Goal: Find specific page/section: Find specific page/section

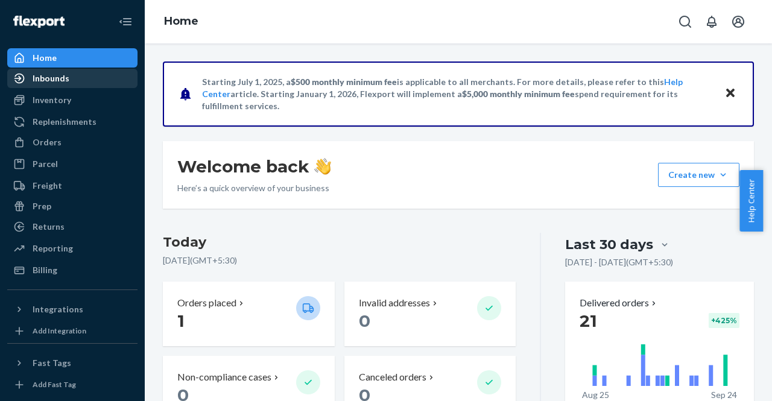
click at [52, 72] on div "Inbounds" at bounding box center [51, 78] width 37 height 12
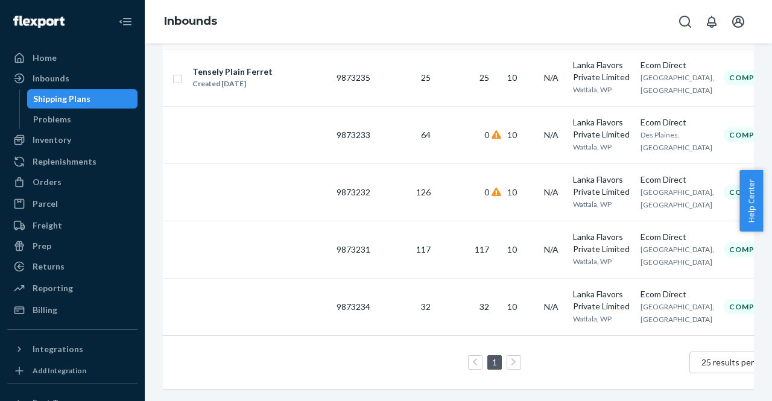
scroll to position [284, 0]
click at [86, 124] on div "Problems" at bounding box center [82, 119] width 109 height 17
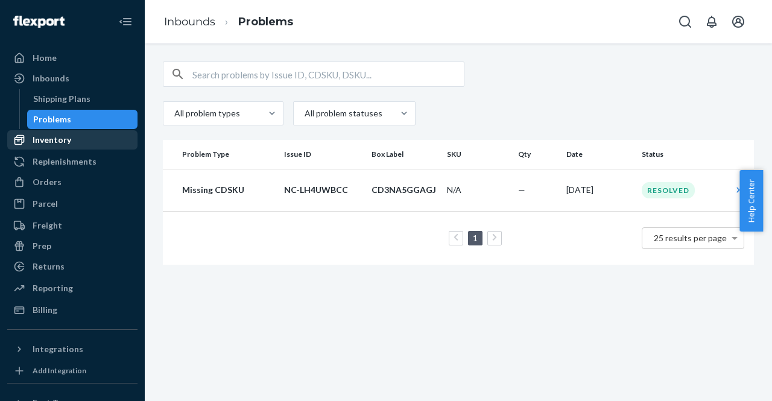
click at [77, 133] on div "Inventory" at bounding box center [72, 140] width 128 height 17
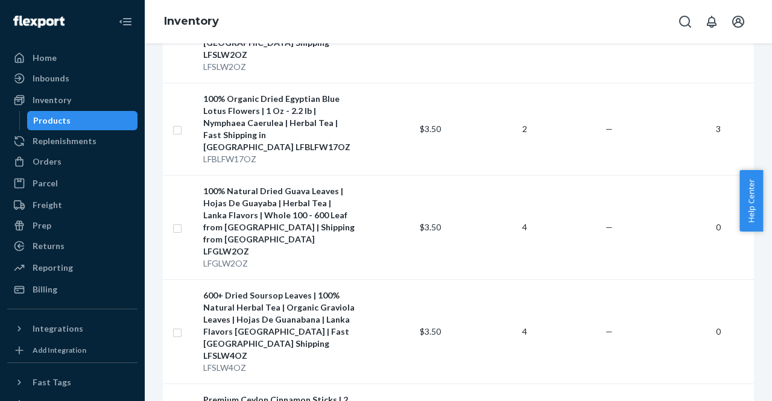
scroll to position [845, 0]
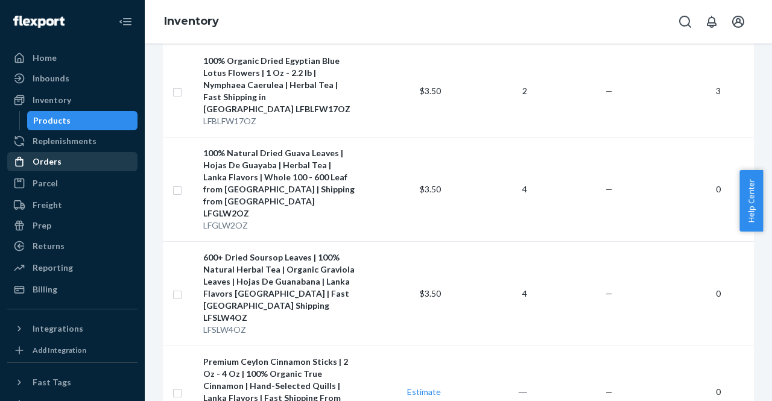
click at [40, 167] on div "Orders" at bounding box center [47, 162] width 29 height 12
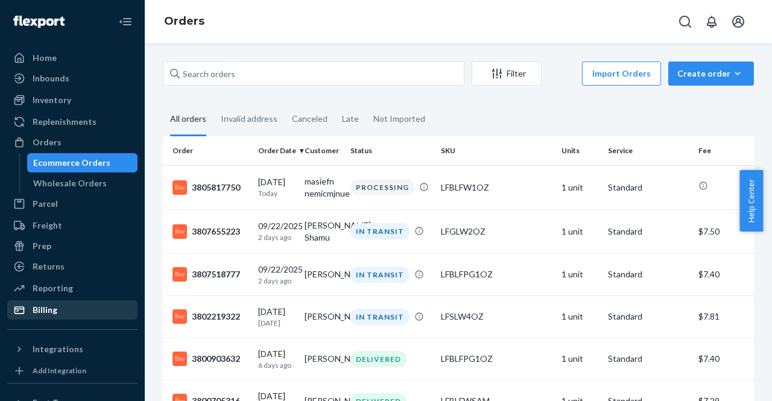
click at [64, 302] on div "Billing" at bounding box center [72, 310] width 128 height 17
